Goal: Transaction & Acquisition: Book appointment/travel/reservation

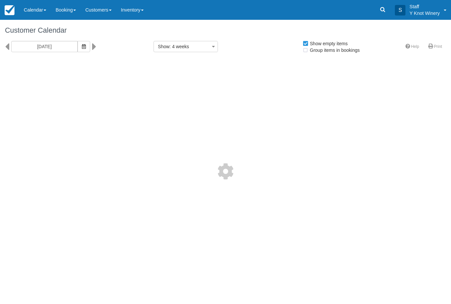
select select
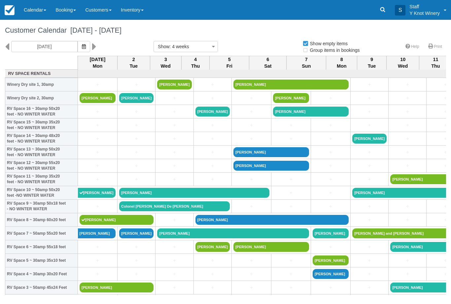
select select
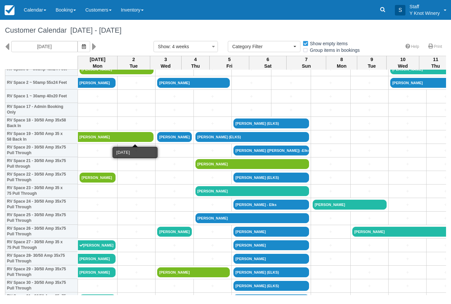
scroll to position [218, 0]
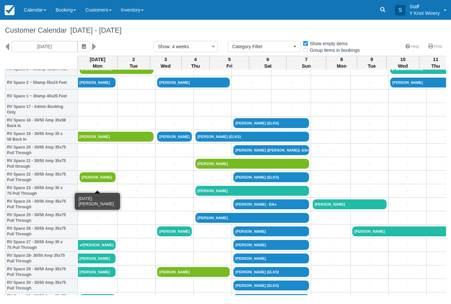
click at [102, 182] on link "Karl Bausman" at bounding box center [97, 177] width 36 height 10
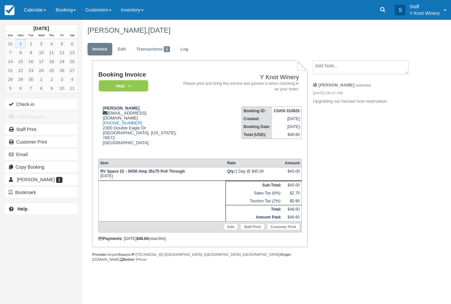
click at [41, 102] on button "Check-in" at bounding box center [41, 104] width 73 height 11
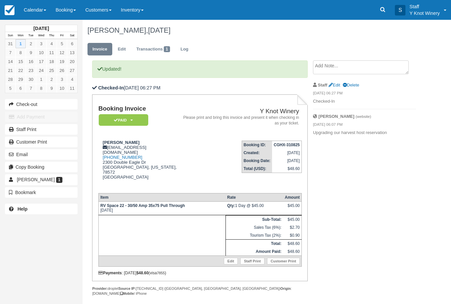
click at [36, 12] on link "Calendar" at bounding box center [35, 10] width 32 height 20
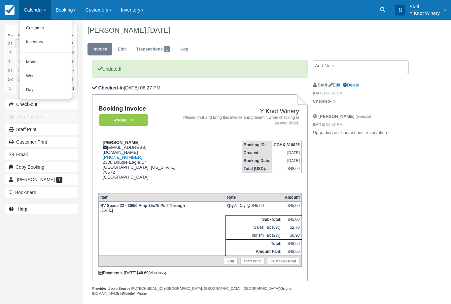
click at [41, 30] on link "Customer" at bounding box center [45, 28] width 52 height 14
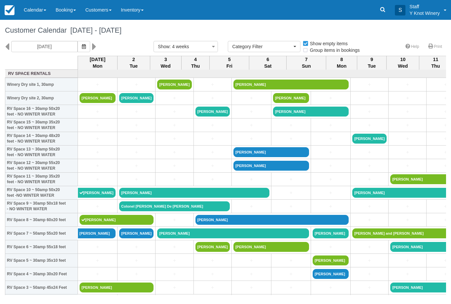
select select
click at [82, 47] on icon "button" at bounding box center [84, 46] width 4 height 5
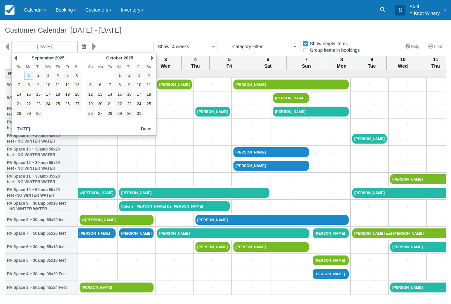
click at [141, 85] on link "10" at bounding box center [139, 84] width 9 height 9
type input "10/10/25"
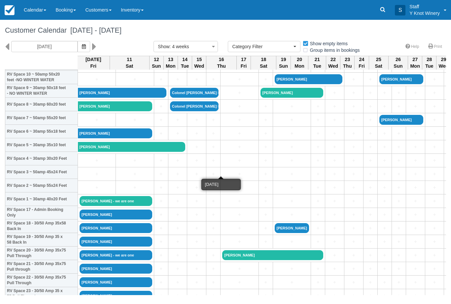
scroll to position [115, 0]
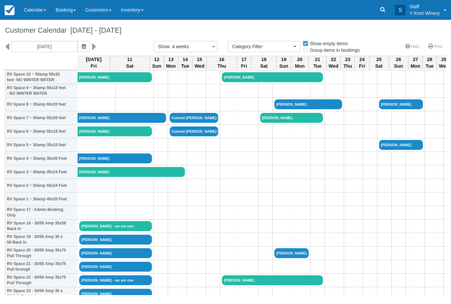
click at [95, 94] on link "+" at bounding box center [96, 90] width 34 height 7
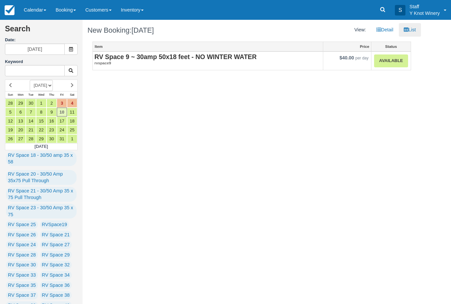
click at [391, 64] on link "Available" at bounding box center [391, 60] width 34 height 13
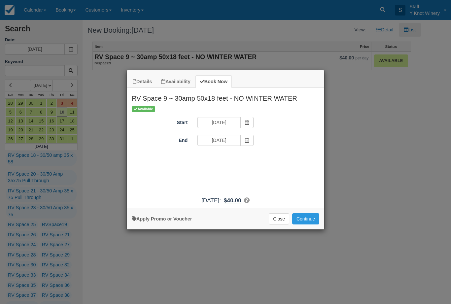
click at [250, 139] on span "Item Modal" at bounding box center [246, 140] width 13 height 11
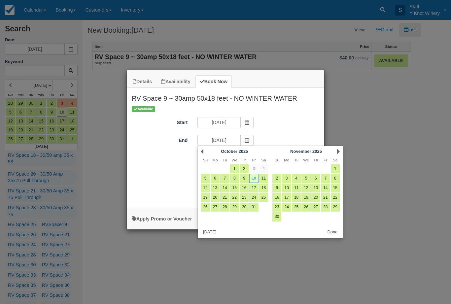
click at [207, 187] on link "12" at bounding box center [205, 187] width 9 height 9
type input "10/12/25"
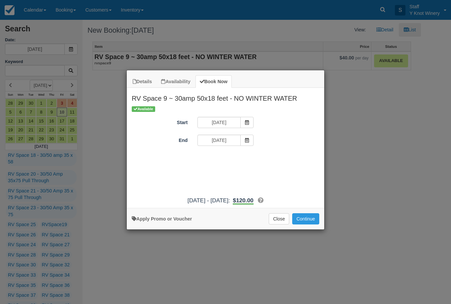
click at [307, 224] on button "Continue" at bounding box center [305, 218] width 27 height 11
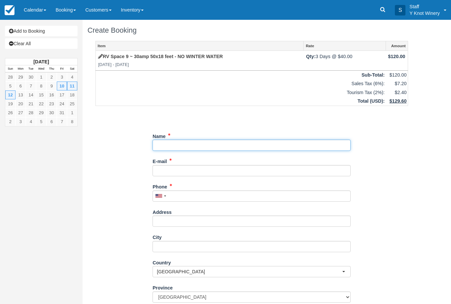
click at [184, 140] on input "Name" at bounding box center [251, 145] width 198 height 11
type input "[PERSON_NAME]"
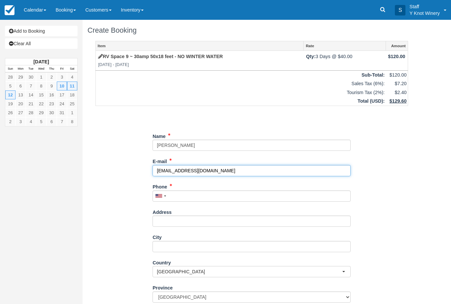
type input "[EMAIL_ADDRESS][DOMAIN_NAME]"
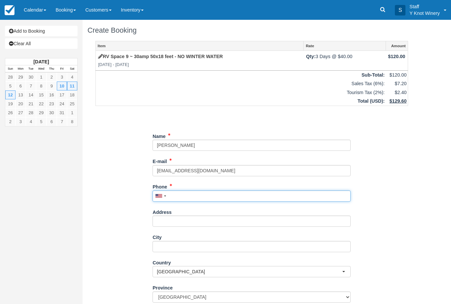
click at [190, 191] on input "Phone" at bounding box center [251, 195] width 198 height 11
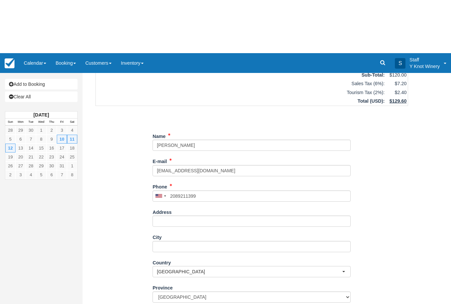
type input "+12089211399"
